Goal: Find specific page/section: Find specific page/section

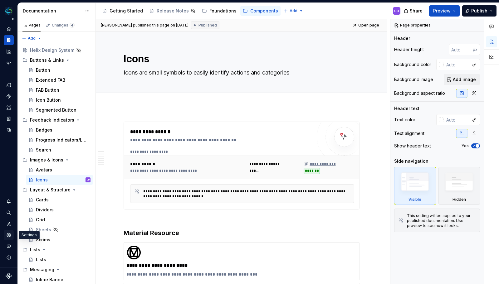
click at [6, 234] on icon "Settings" at bounding box center [9, 236] width 6 height 6
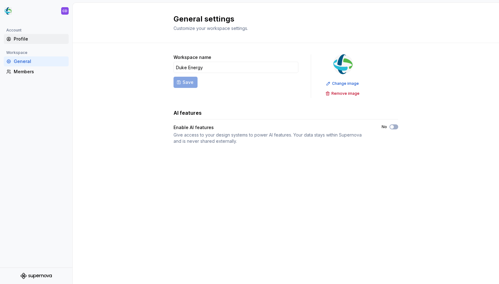
click at [31, 35] on div "Profile" at bounding box center [36, 39] width 65 height 10
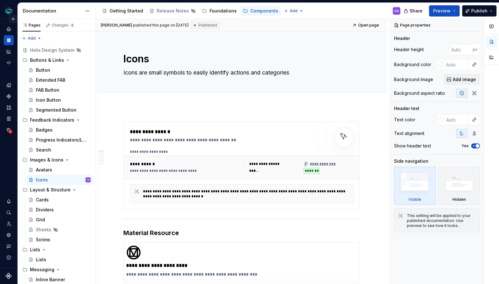
click at [15, 19] on button "Expand sidebar" at bounding box center [13, 19] width 9 height 9
type textarea "*"
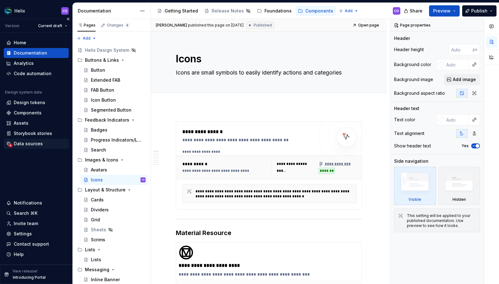
click at [31, 147] on div "Data sources" at bounding box center [36, 144] width 65 height 10
